Goal: Task Accomplishment & Management: Manage account settings

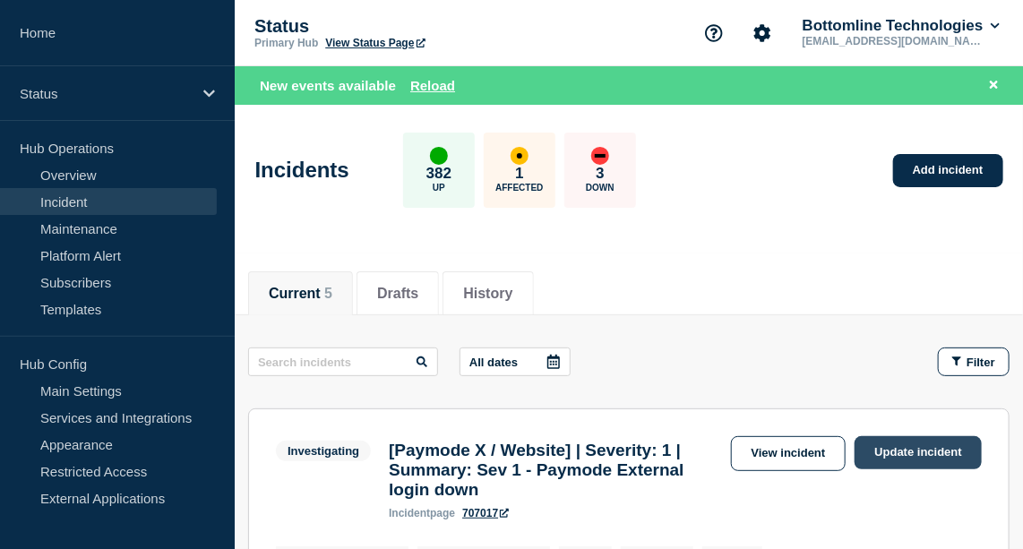
click at [940, 455] on link "Update incident" at bounding box center [918, 452] width 127 height 33
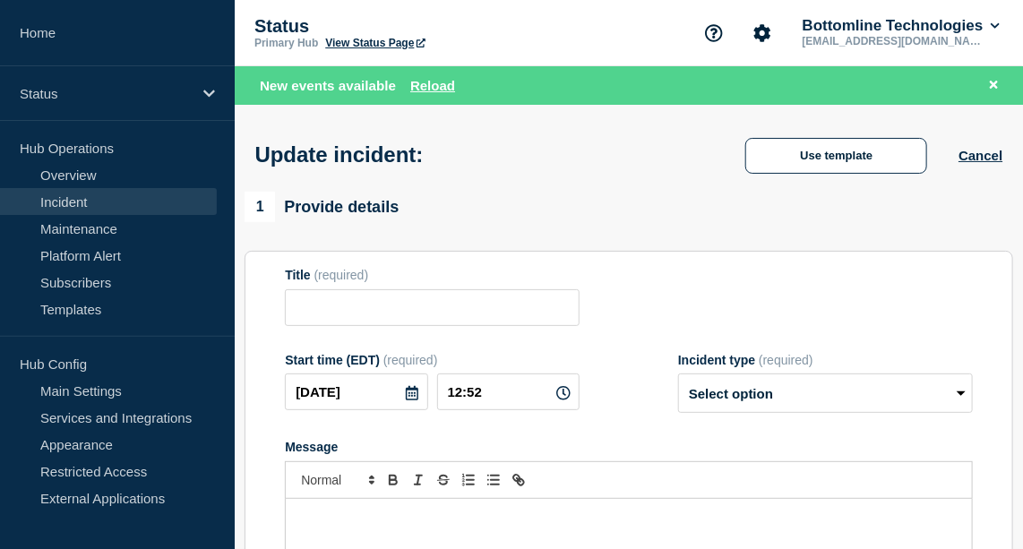
type input "[Paymode X / Website] | Severity: 1 | Summary: Sev 1 - Paymode External login d…"
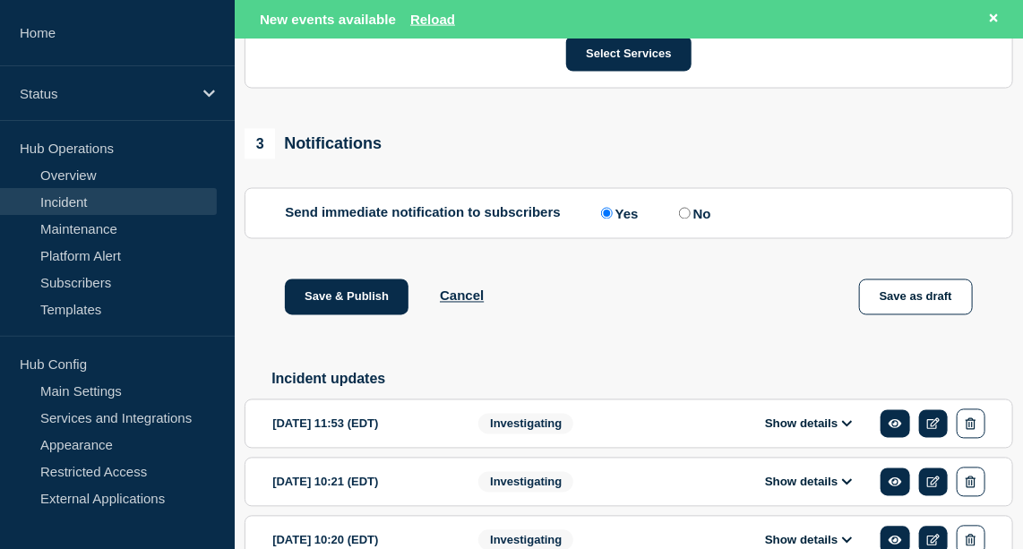
scroll to position [1115, 0]
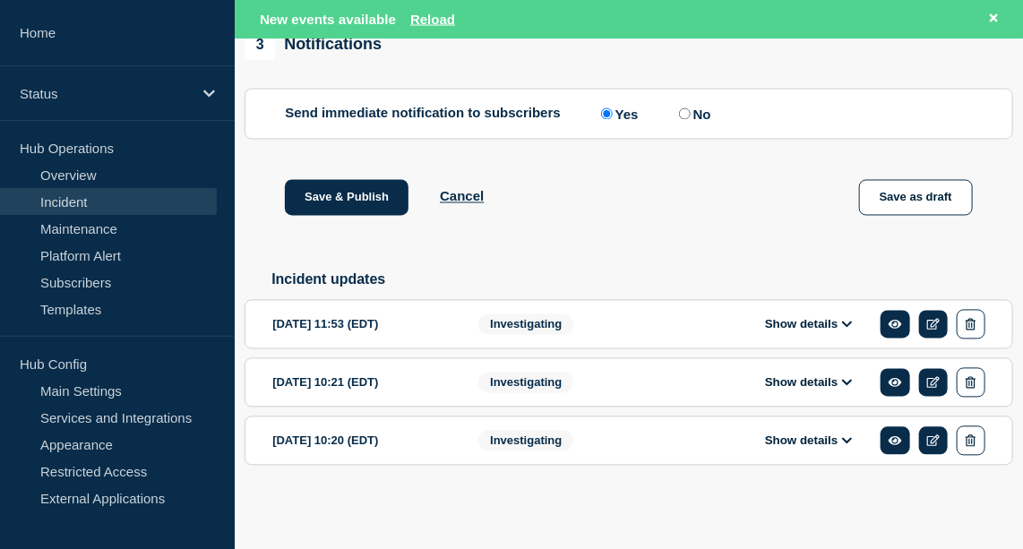
click at [809, 324] on button "Show details" at bounding box center [809, 324] width 99 height 15
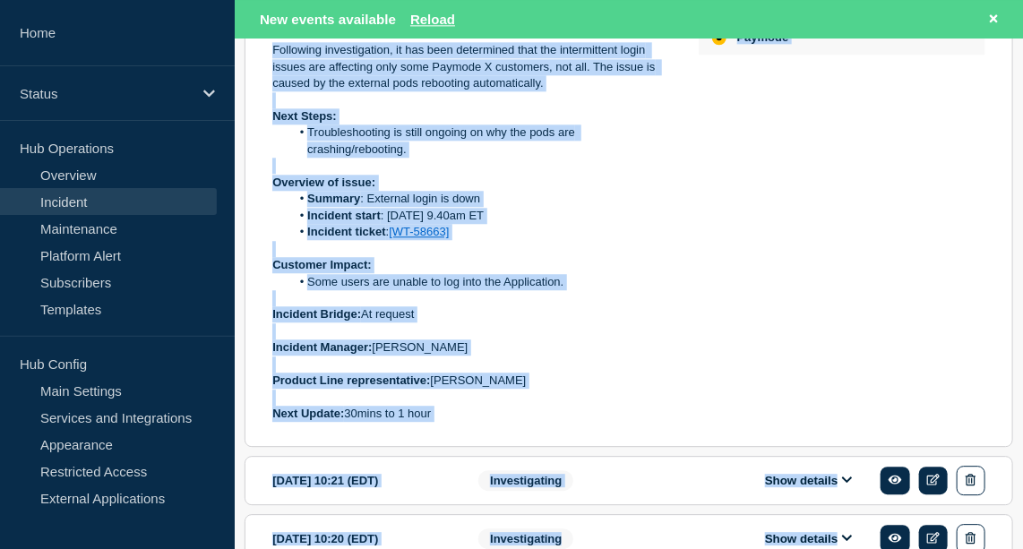
scroll to position [1577, 0]
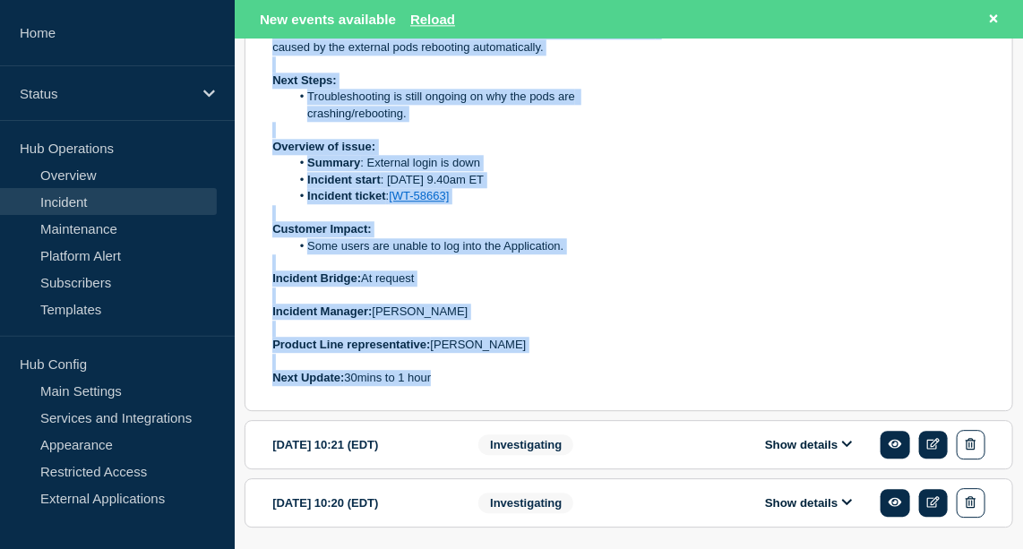
drag, startPoint x: 274, startPoint y: 267, endPoint x: 668, endPoint y: 397, distance: 415.0
click at [668, 387] on div "Current Status: Following investigation, it has been determined that the interm…" at bounding box center [471, 188] width 398 height 397
copy div "Following investigation, it has been determined that the intermittent login iss…"
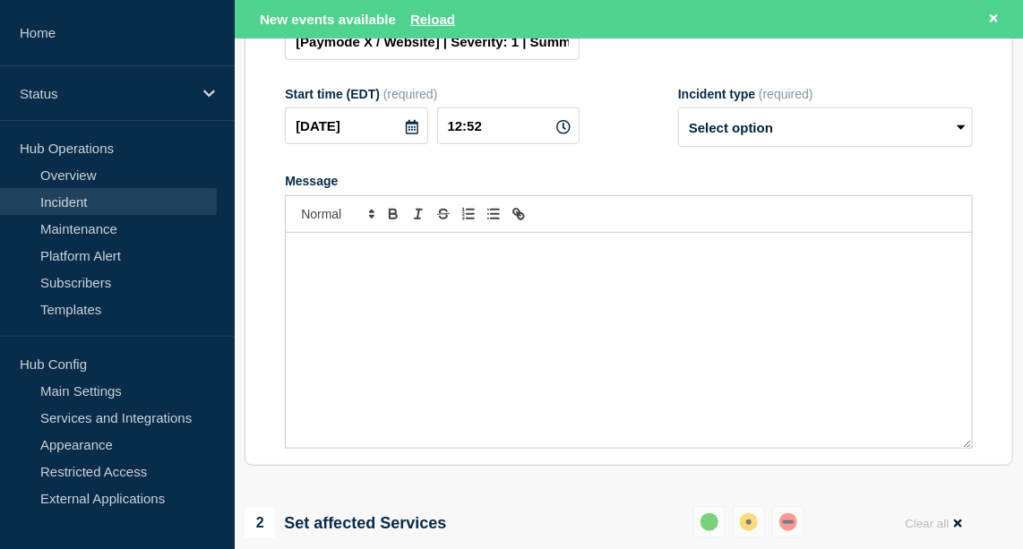
scroll to position [298, 0]
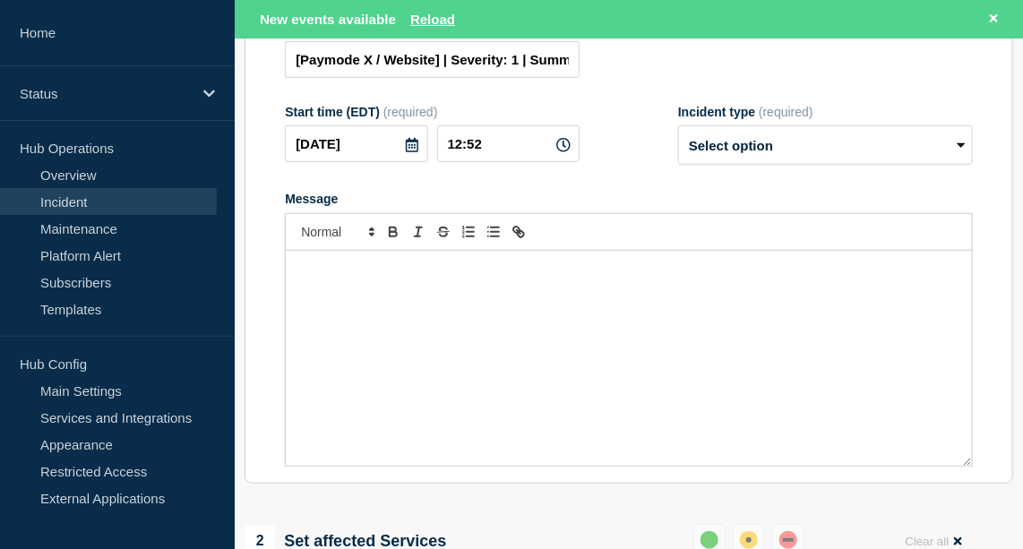
click at [427, 303] on div "Message" at bounding box center [629, 358] width 686 height 215
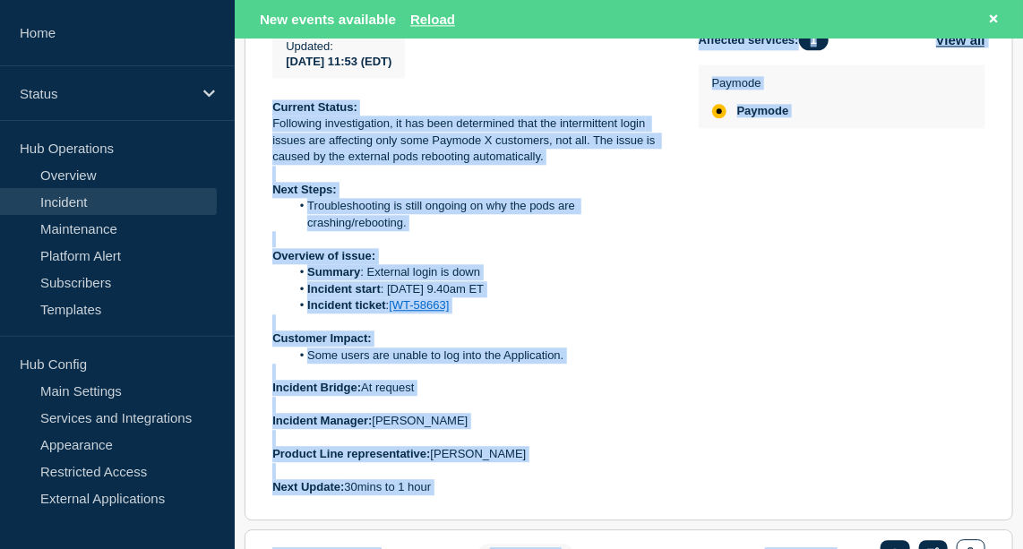
scroll to position [1490, 0]
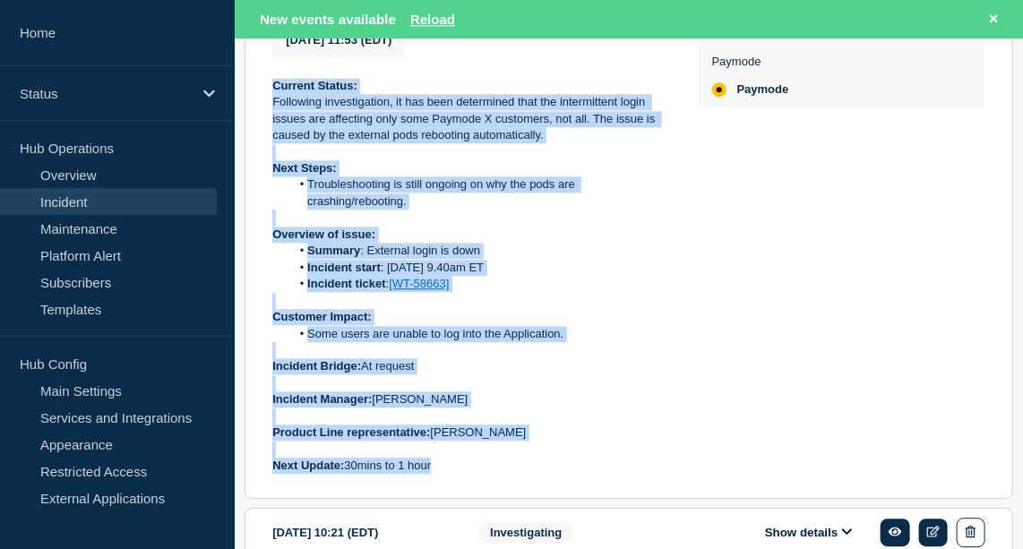
drag, startPoint x: 272, startPoint y: 240, endPoint x: 574, endPoint y: 482, distance: 386.8
click at [574, 475] on div "Current Status: Following investigation, it has been determined that the interm…" at bounding box center [471, 276] width 398 height 397
copy div "Current Status: Following investigation, it has been determined that the interm…"
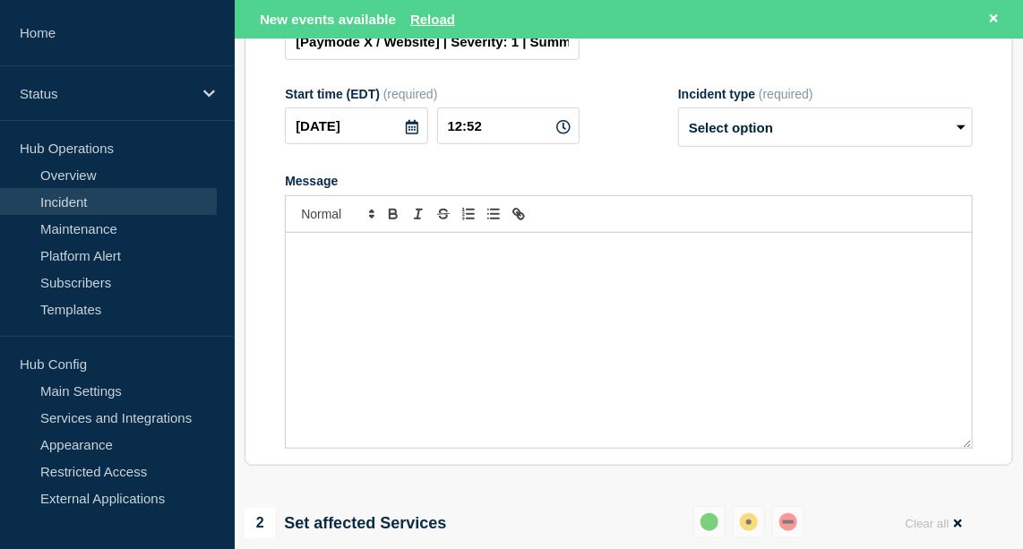
scroll to position [314, 0]
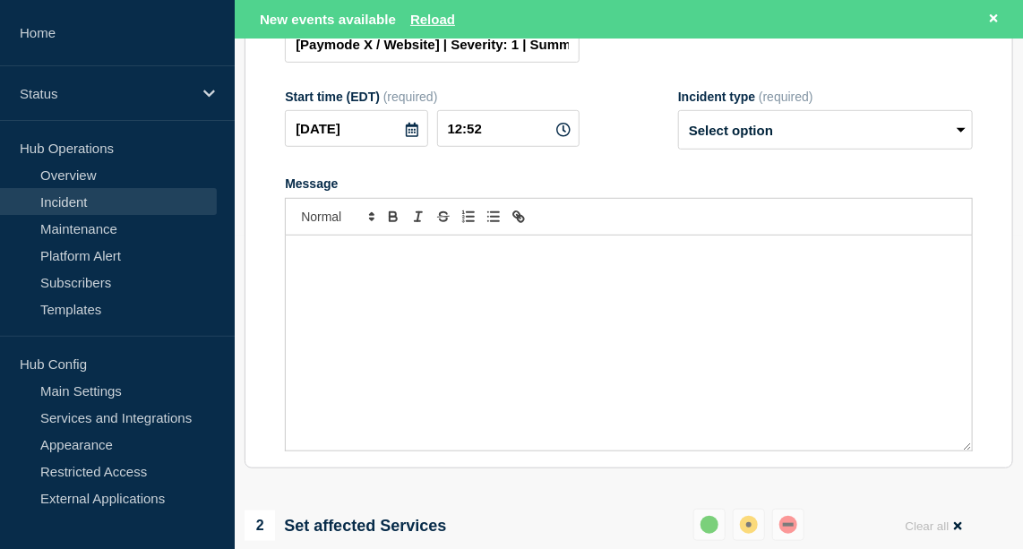
click at [370, 339] on div "Message" at bounding box center [629, 343] width 686 height 215
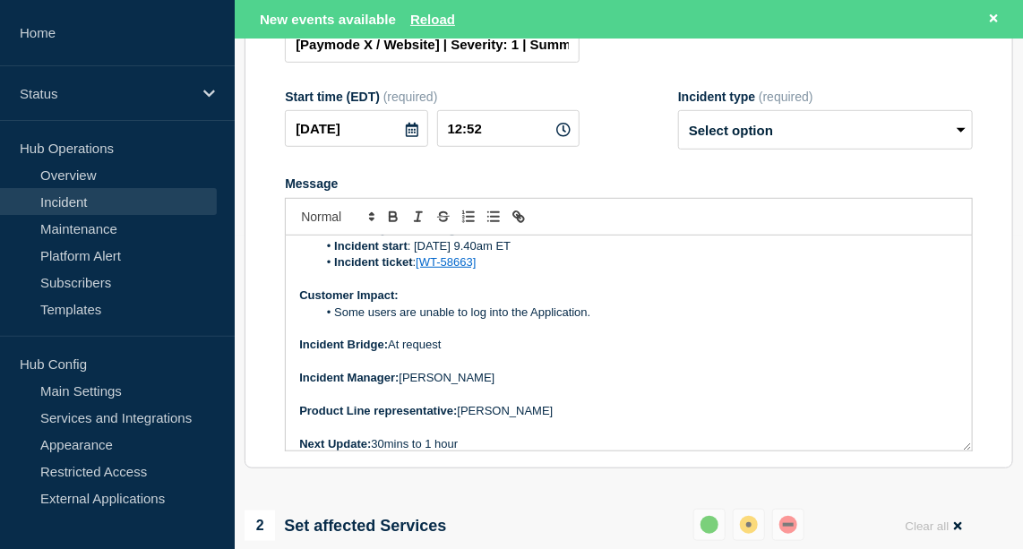
scroll to position [0, 0]
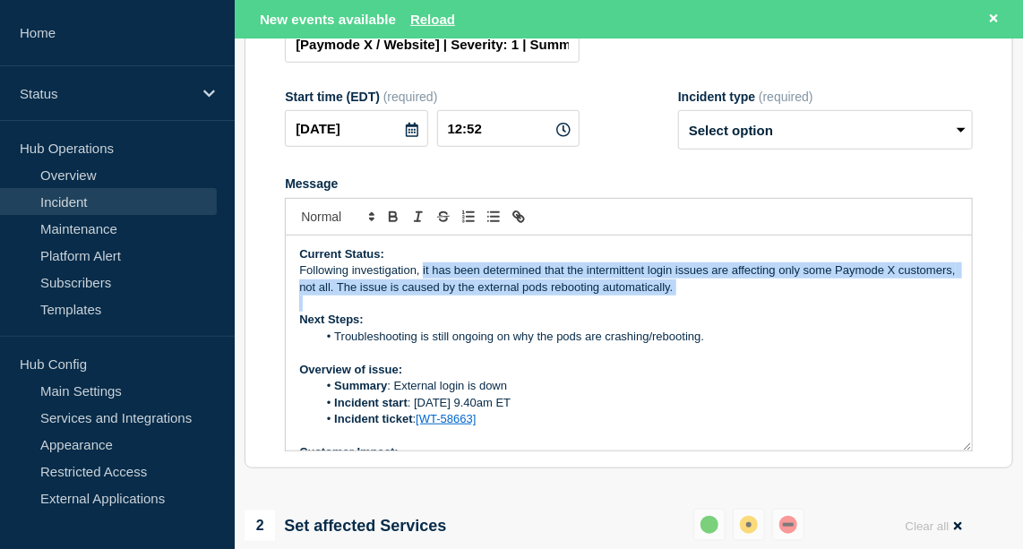
drag, startPoint x: 423, startPoint y: 286, endPoint x: 704, endPoint y: 324, distance: 283.9
click at [704, 324] on div "Current Status: Following investigation, it has been determined that the interm…" at bounding box center [629, 343] width 686 height 215
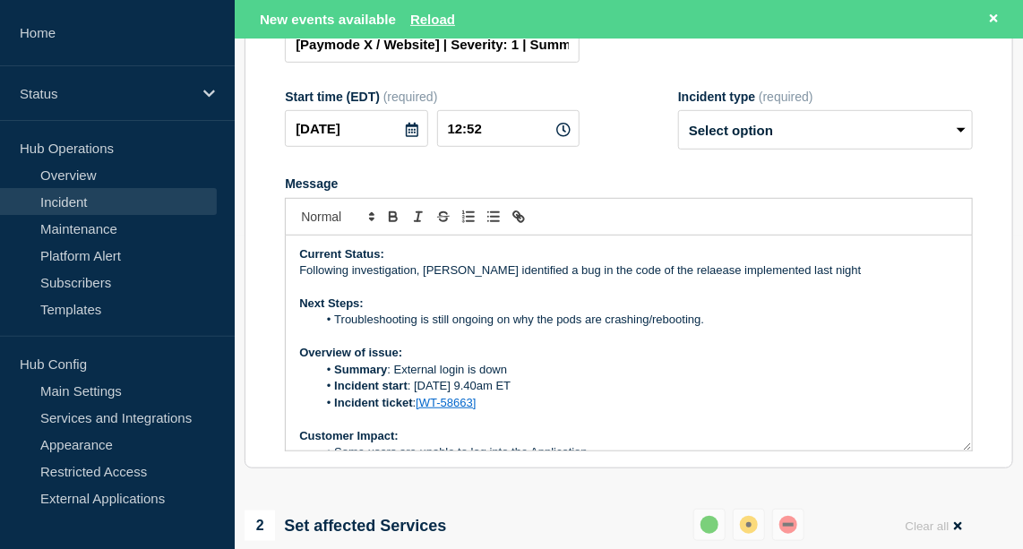
click at [690, 279] on p "Following investigation, [PERSON_NAME] identified a bug in the code of the rela…" at bounding box center [628, 270] width 659 height 16
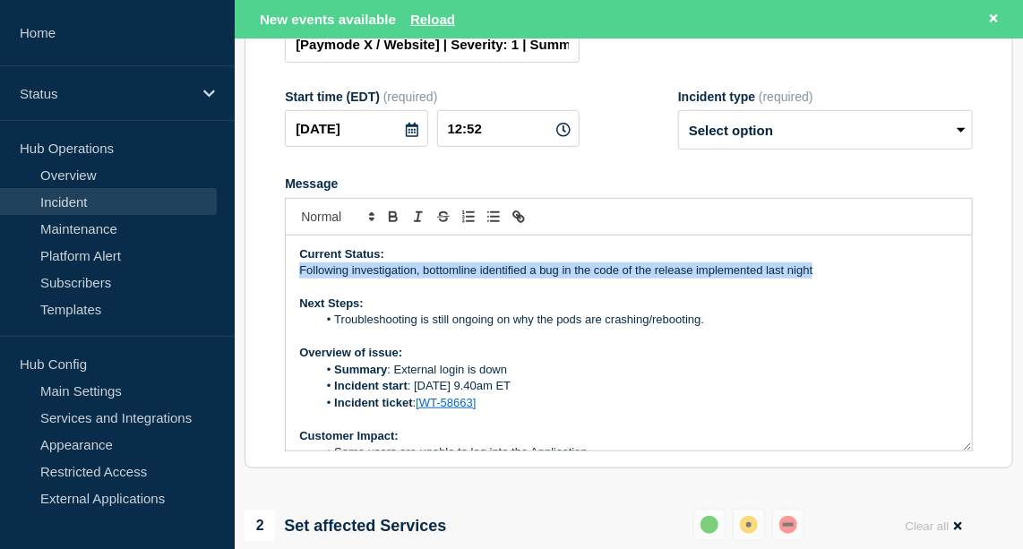
drag, startPoint x: 816, startPoint y: 288, endPoint x: 301, endPoint y: 290, distance: 515.1
click at [301, 279] on p "Following investigation, bottomline identified a bug in the code of the release…" at bounding box center [628, 270] width 659 height 16
copy p "Following investigation, bottomline identified a bug in the code of the release…"
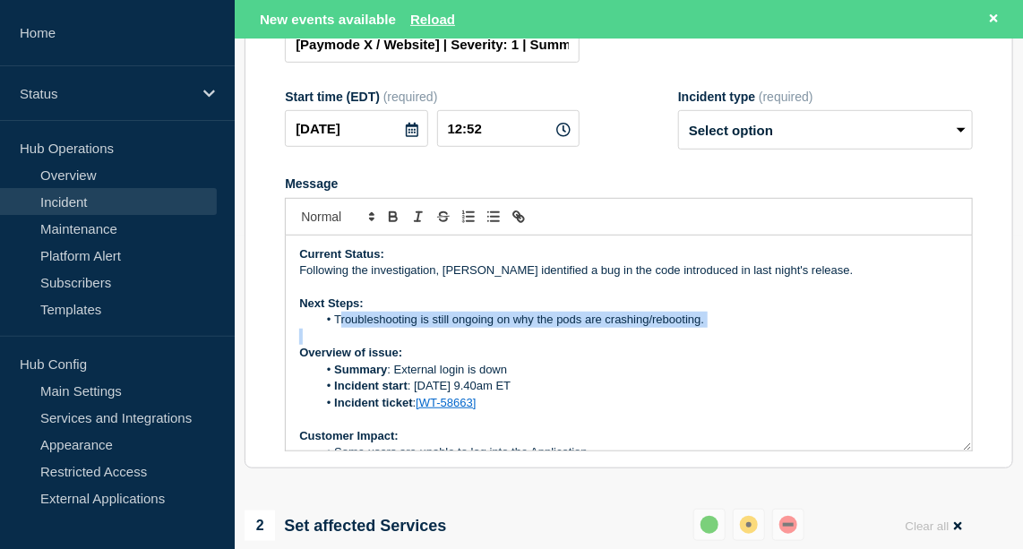
drag, startPoint x: 337, startPoint y: 337, endPoint x: 700, endPoint y: 357, distance: 363.4
click at [700, 357] on div "Current Status: Following the investigation, Bottomline identified a bug in the…" at bounding box center [629, 343] width 686 height 215
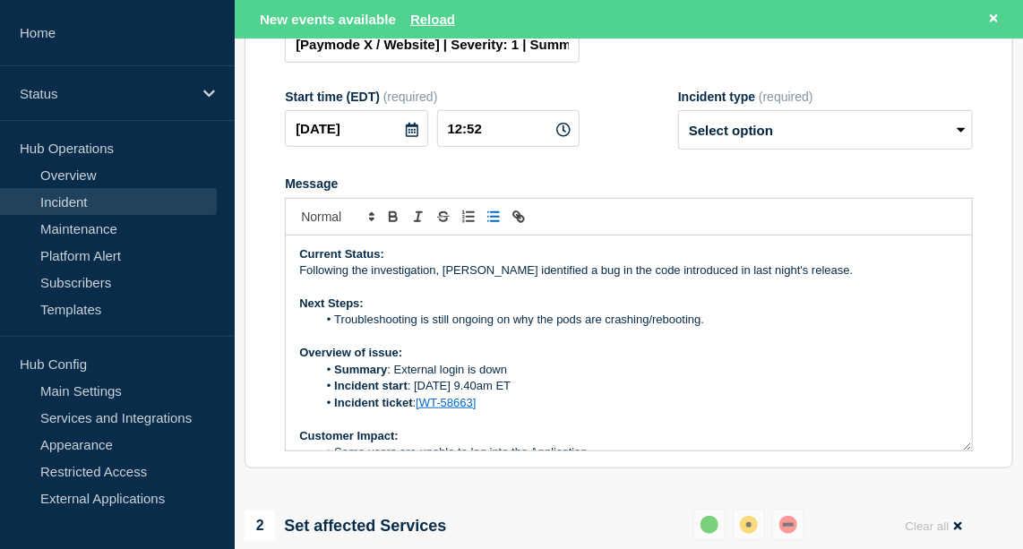
click at [710, 328] on li "Troubleshooting is still ongoing on why the pods are crashing/rebooting." at bounding box center [637, 320] width 641 height 16
click at [507, 328] on li "putting an ECAB in and pushing a patch to production" at bounding box center [637, 320] width 641 height 16
drag, startPoint x: 458, startPoint y: 335, endPoint x: 361, endPoint y: 336, distance: 96.7
click at [361, 328] on li "putting an ECAB in and pushing the patch to production" at bounding box center [637, 320] width 641 height 16
click at [700, 326] on li "Bottomline will implement changes and push the patch to production" at bounding box center [637, 320] width 641 height 16
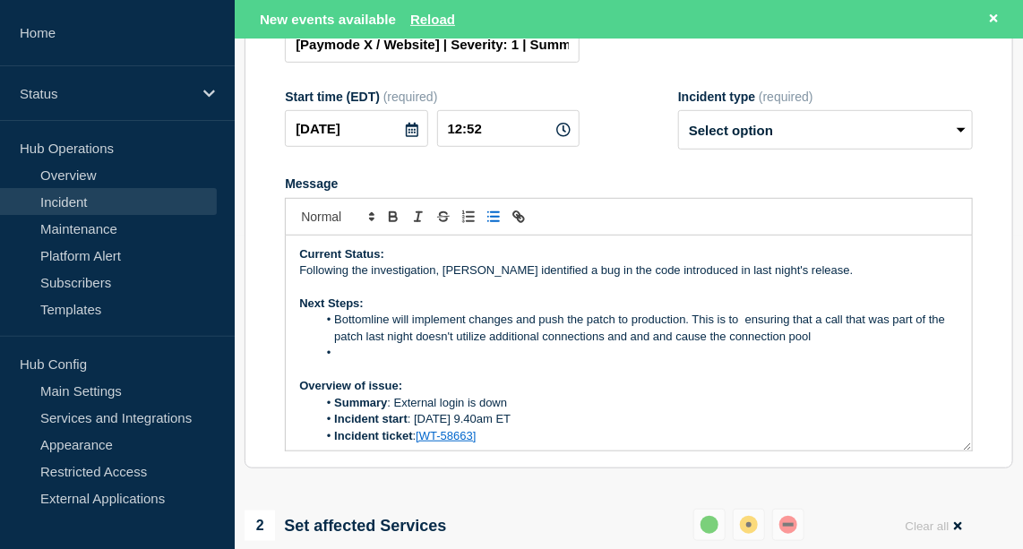
click at [791, 331] on li "Bottomline will implement changes and push the patch to production. This is to …" at bounding box center [637, 328] width 641 height 33
click at [810, 333] on li "Bottomline will implement changes and push the patch to production. This is to …" at bounding box center [637, 328] width 641 height 33
click at [818, 341] on li "Bottomline will implement changes and push the patch to production. This is to …" at bounding box center [637, 328] width 641 height 33
click at [822, 345] on li "Bottomline will implement changes and push the patch to production. This is to …" at bounding box center [637, 328] width 641 height 33
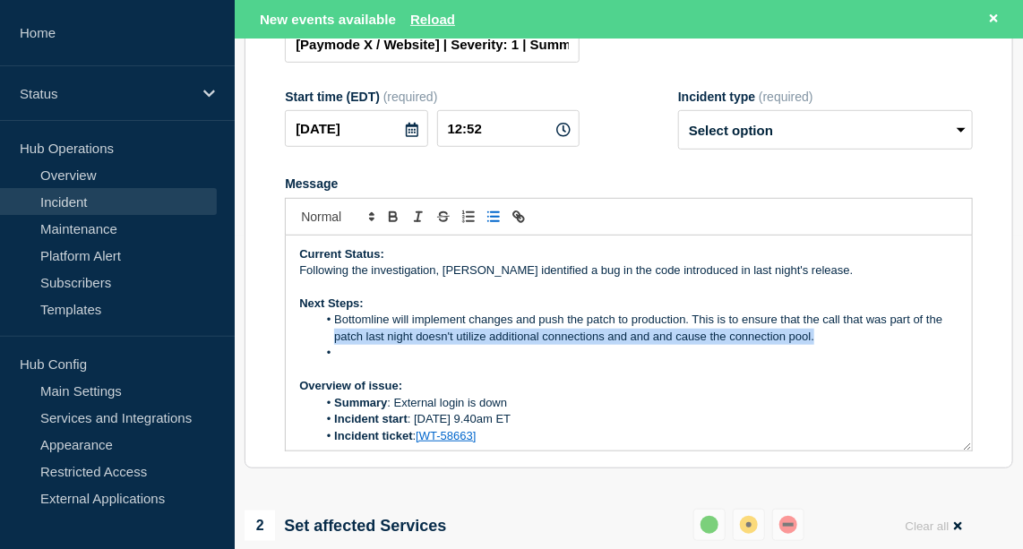
drag, startPoint x: 822, startPoint y: 352, endPoint x: 328, endPoint y: 343, distance: 494.5
click at [328, 343] on li "Bottomline will implement changes and push the patch to production. This is to …" at bounding box center [637, 328] width 641 height 33
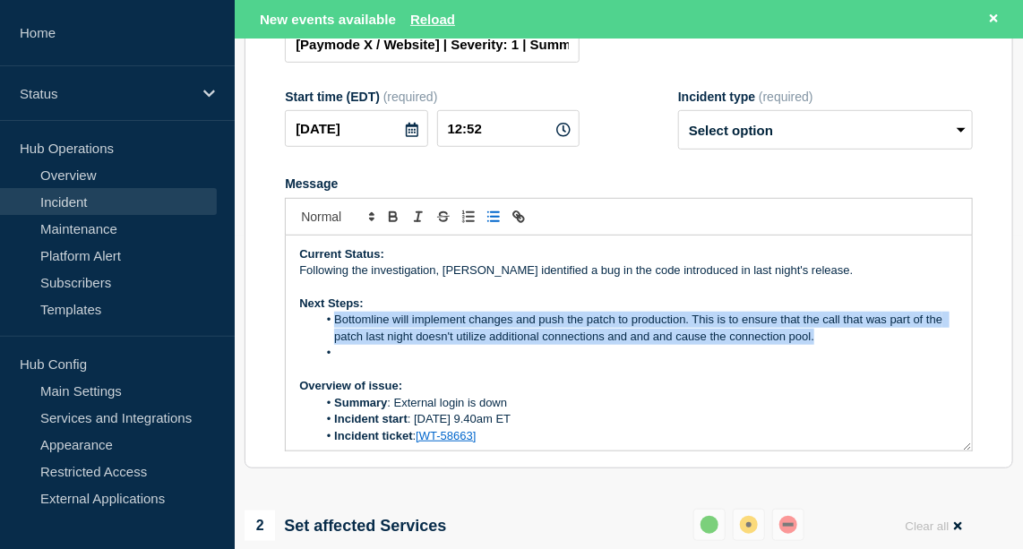
drag, startPoint x: 335, startPoint y: 336, endPoint x: 833, endPoint y: 365, distance: 498.9
click at [833, 361] on ol "Bottomline will implement changes and push the patch to production. This is to …" at bounding box center [628, 336] width 659 height 49
copy li "Bottomline will implement changes and push the patch to production. This is to …"
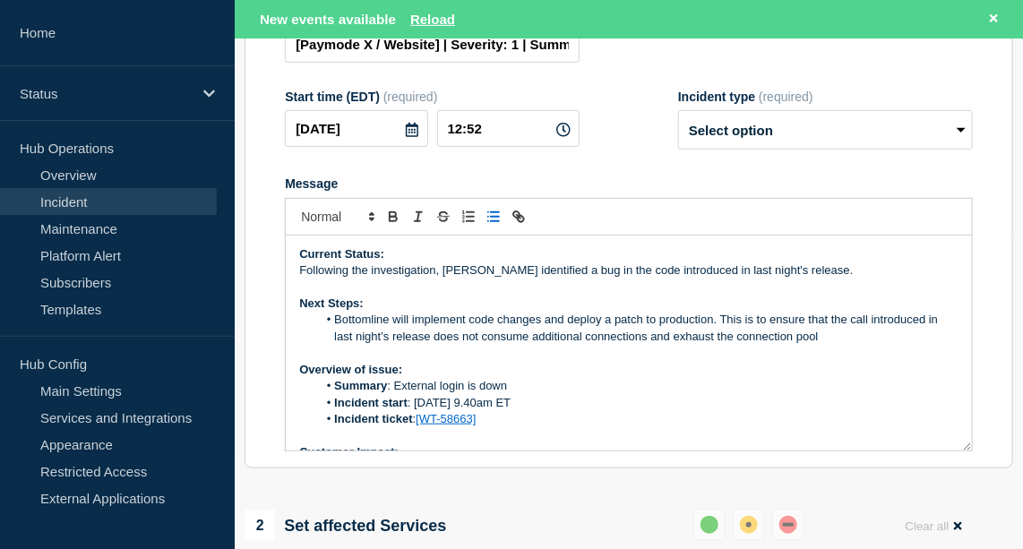
click at [498, 334] on li "Bottomline will implement code changes and deploy a patch to production. This i…" at bounding box center [637, 328] width 641 height 33
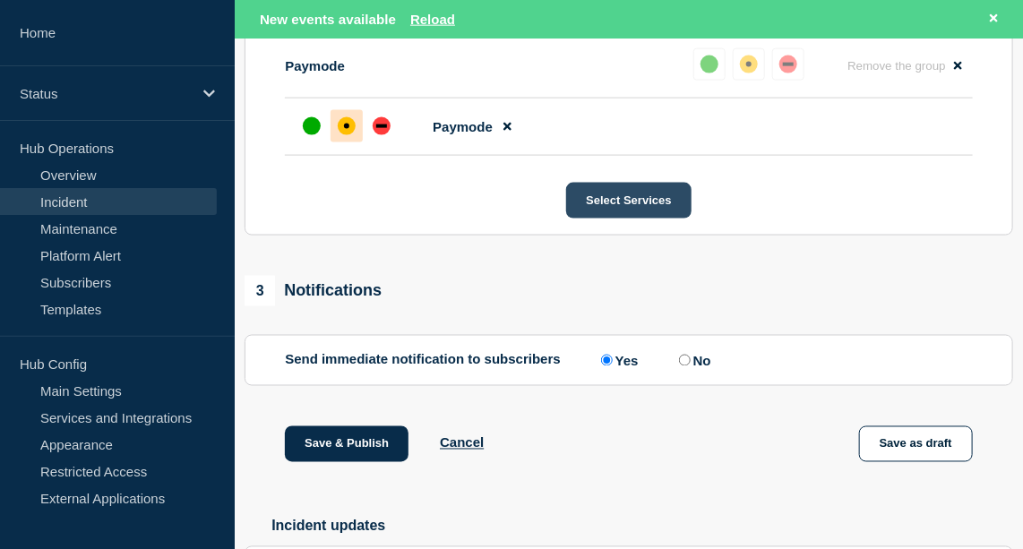
scroll to position [855, 0]
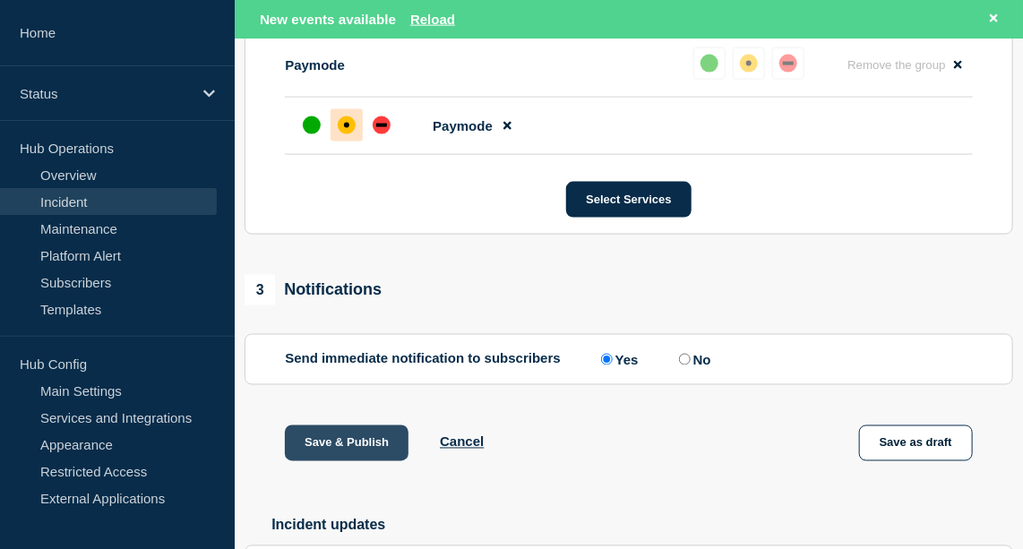
click at [347, 454] on button "Save & Publish" at bounding box center [347, 443] width 124 height 36
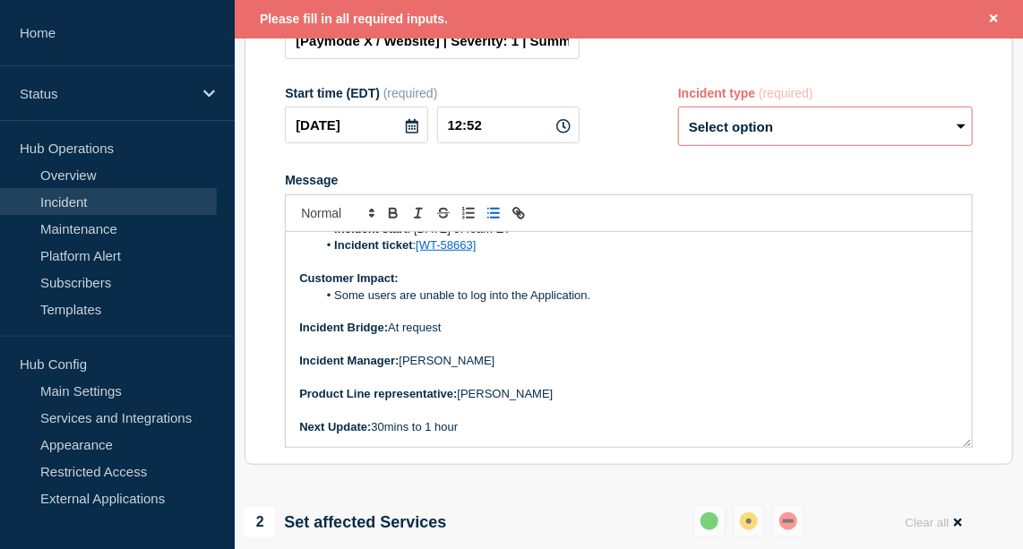
scroll to position [57, 0]
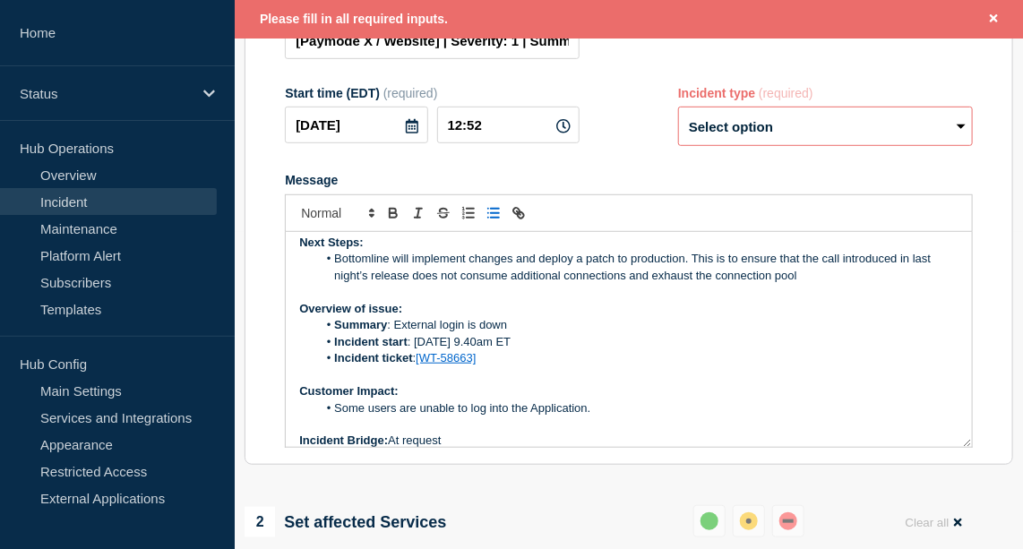
click at [746, 144] on select "Select option Investigating Identified Monitoring Resolved" at bounding box center [825, 126] width 295 height 39
select select "investigating"
click at [678, 121] on select "Select option Investigating Identified Monitoring Resolved" at bounding box center [825, 126] width 295 height 39
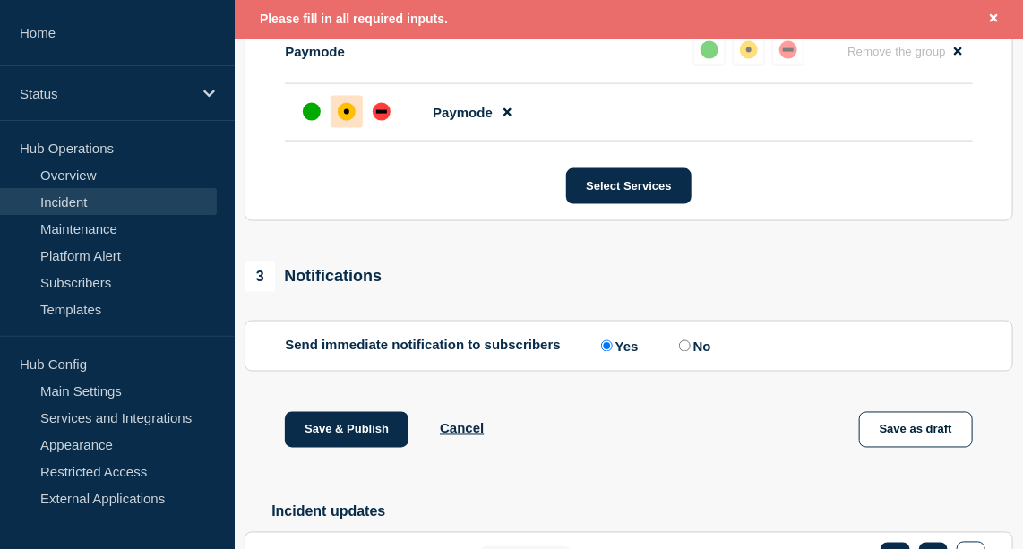
scroll to position [889, 0]
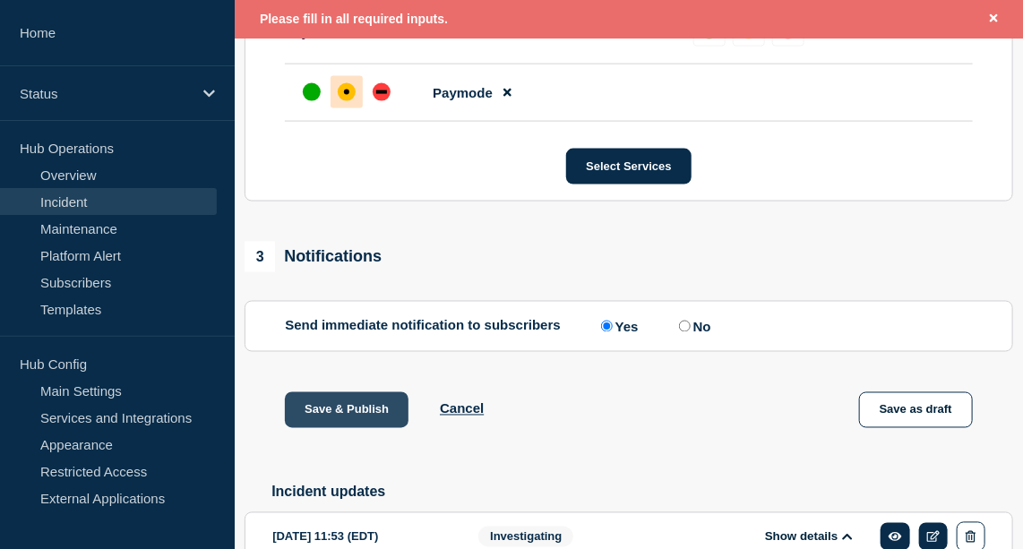
click at [348, 428] on button "Save & Publish" at bounding box center [347, 410] width 124 height 36
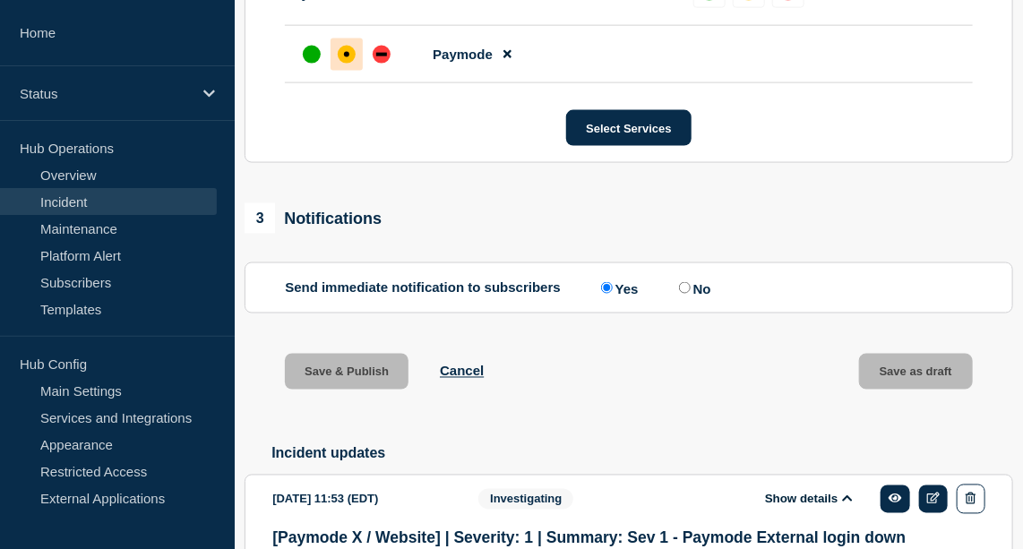
scroll to position [851, 0]
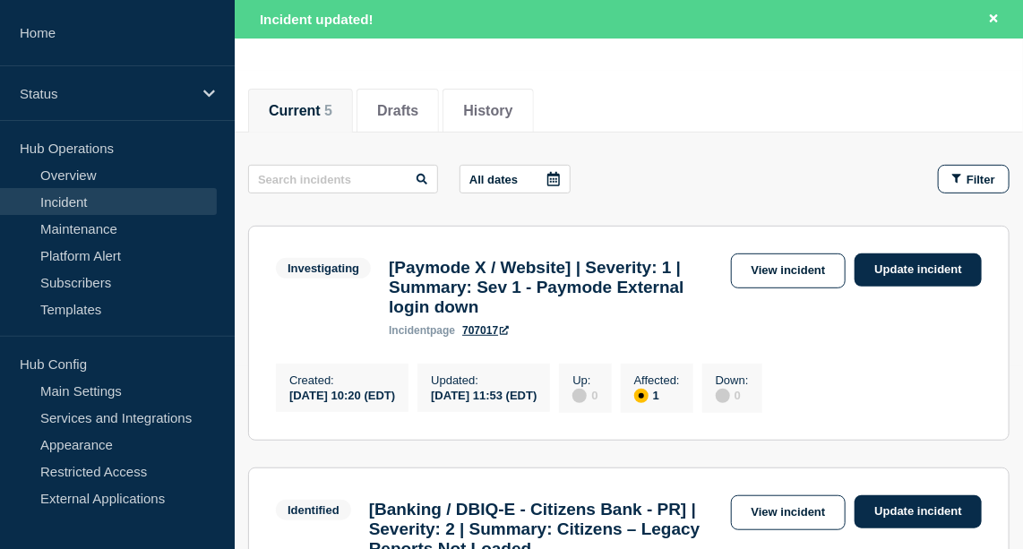
scroll to position [184, 0]
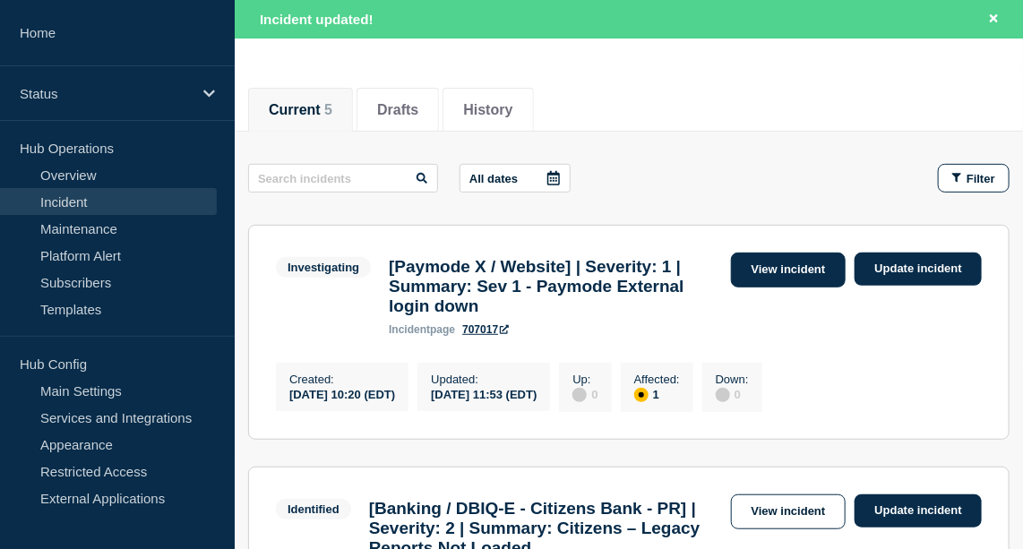
click at [793, 265] on link "View incident" at bounding box center [789, 270] width 116 height 35
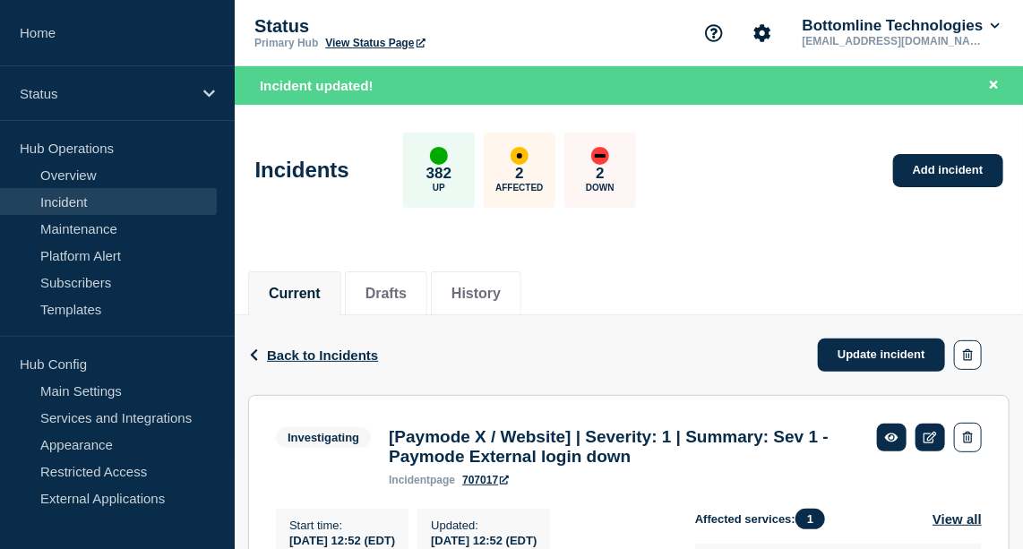
scroll to position [461, 0]
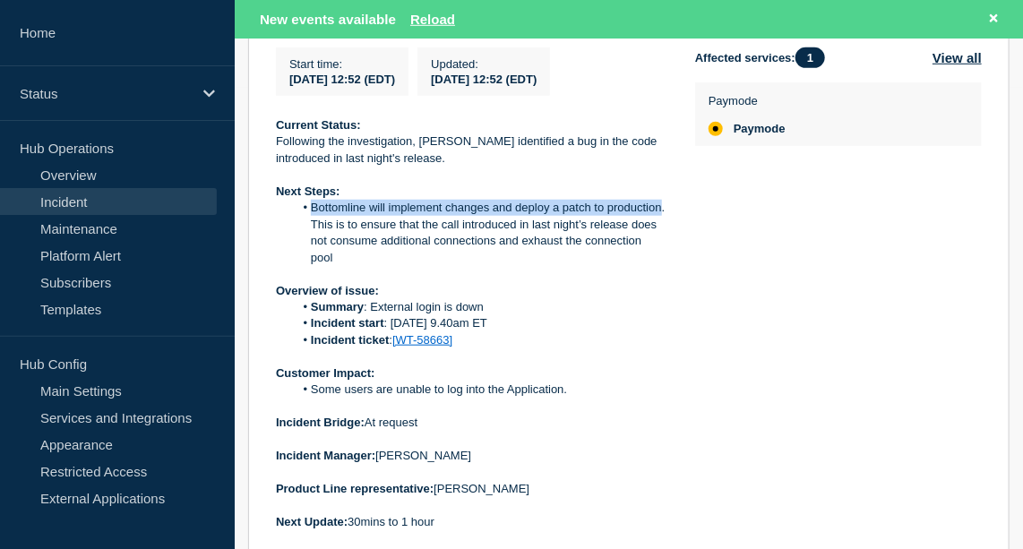
drag, startPoint x: 311, startPoint y: 219, endPoint x: 661, endPoint y: 219, distance: 350.2
click at [661, 219] on li "Bottomline will implement changes and deploy a patch to production. This is to …" at bounding box center [481, 233] width 374 height 66
copy li "Bottomline will implement changes and deploy a patch to production"
